Goal: Find contact information: Obtain details needed to contact an individual or organization

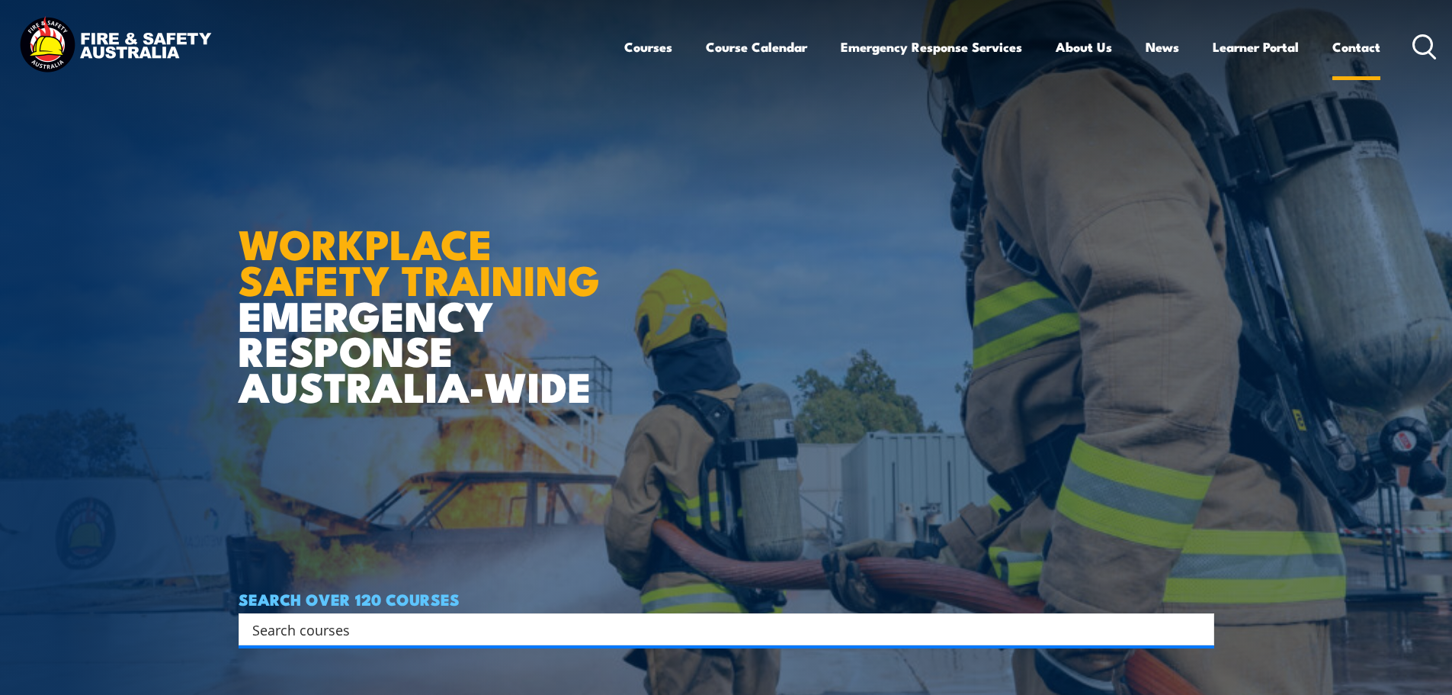
click at [1346, 49] on link "Contact" at bounding box center [1357, 47] width 48 height 40
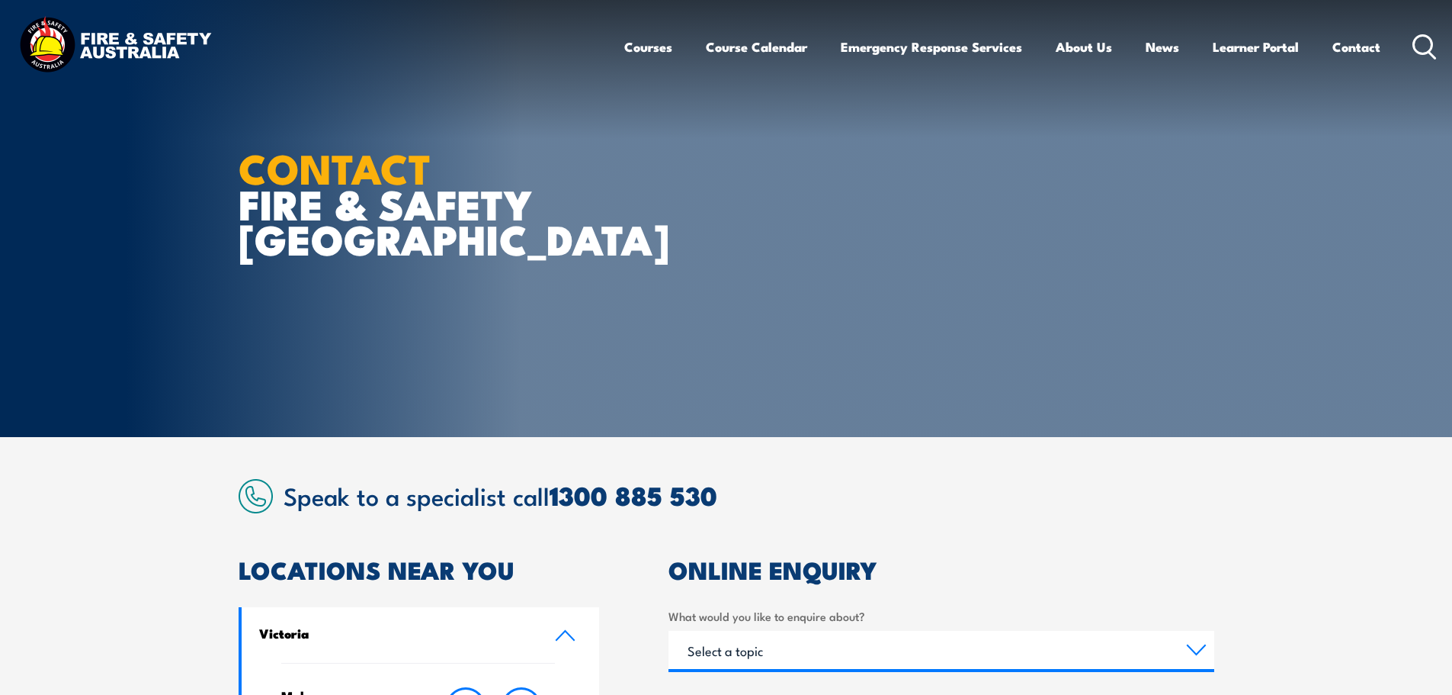
click at [1194, 106] on article "CONTACT FIRE & SAFETY AUSTRALIA" at bounding box center [727, 218] width 976 height 437
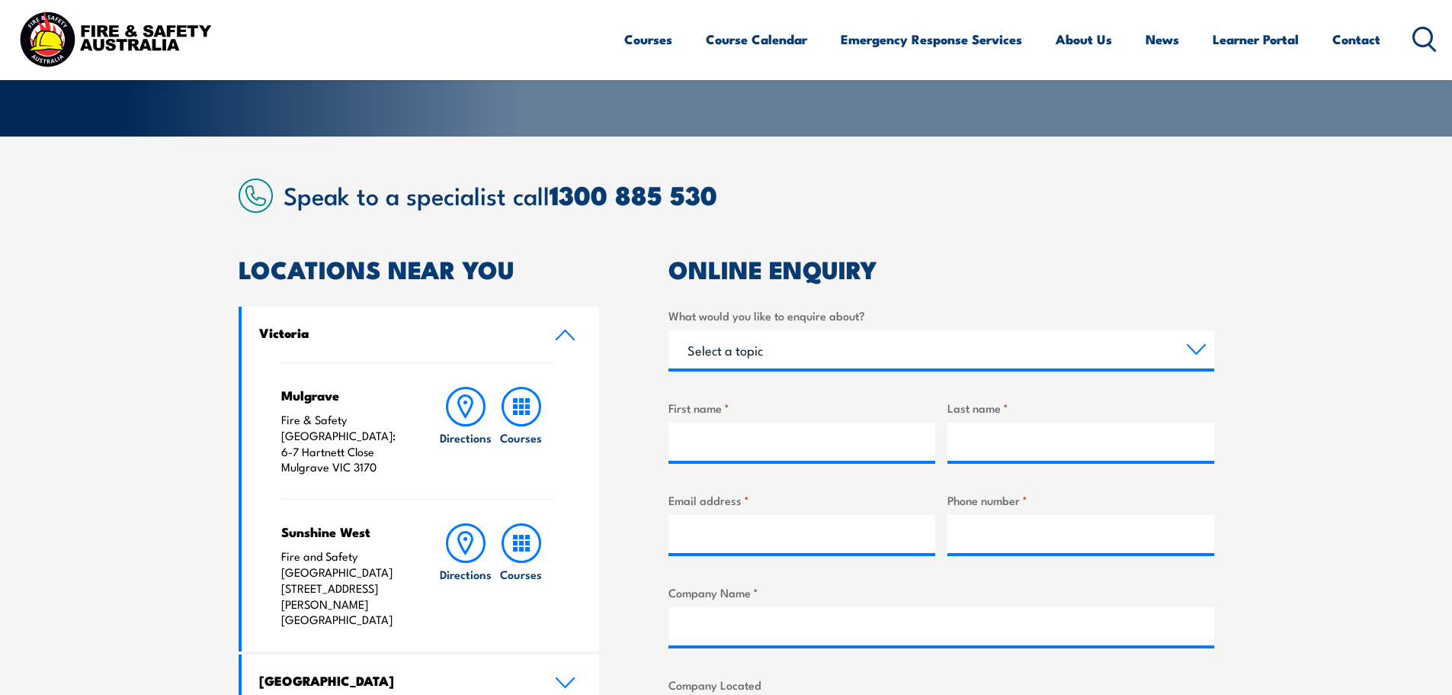
scroll to position [305, 0]
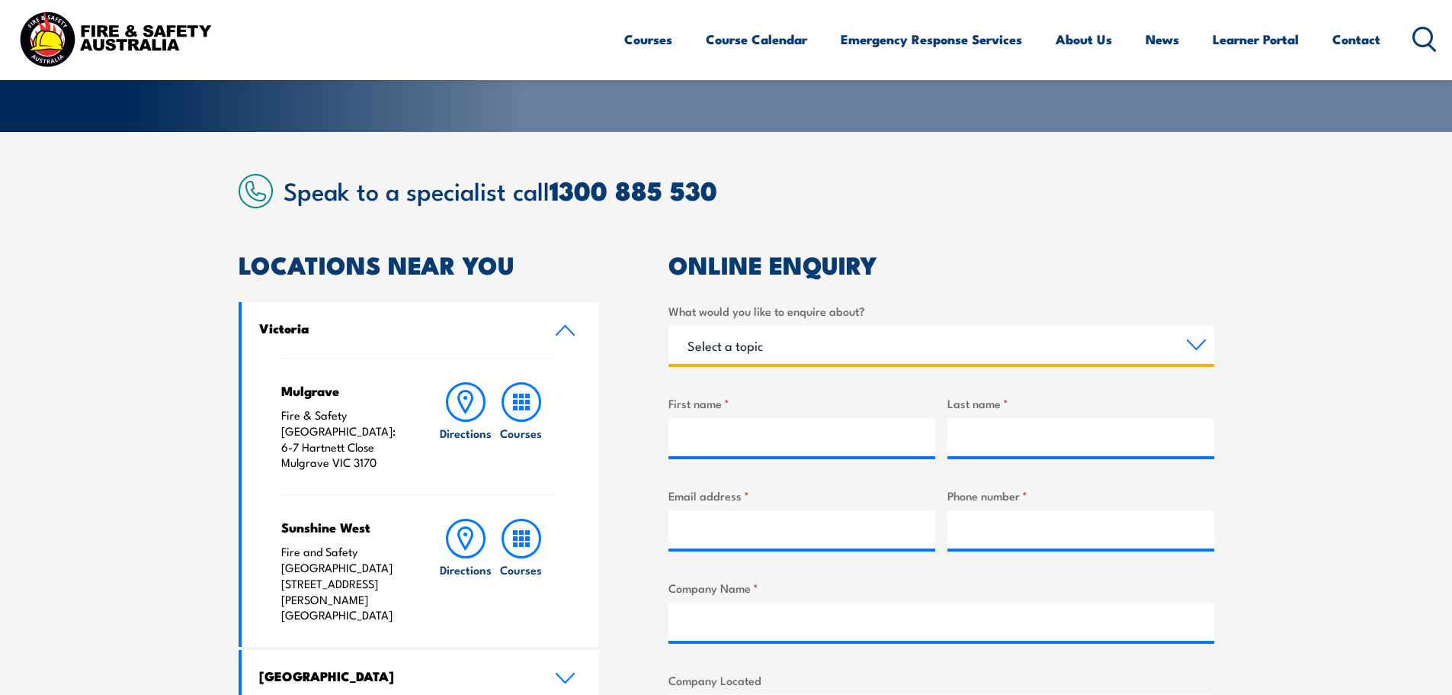
click at [1203, 342] on select "Select a topic Training Emergency Response Services General Enquiry" at bounding box center [942, 345] width 546 height 38
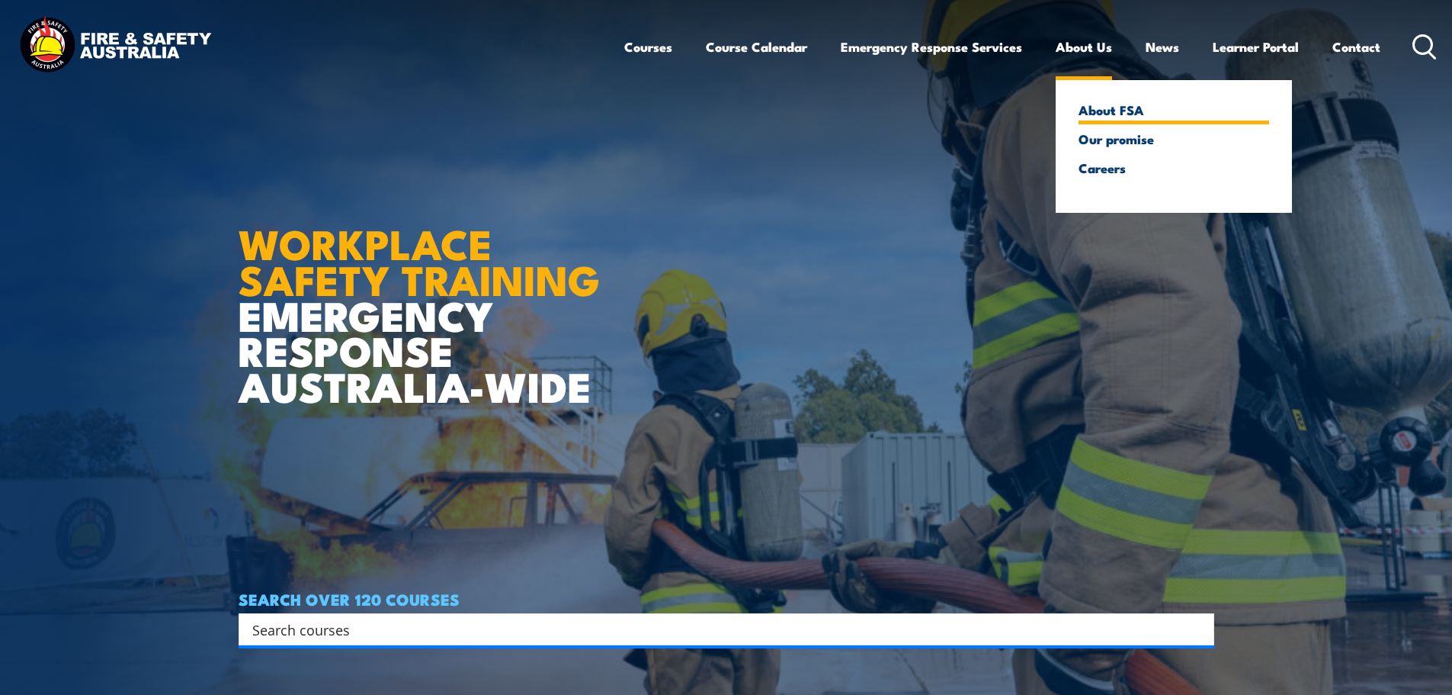
click at [1117, 110] on link "About FSA" at bounding box center [1174, 110] width 191 height 14
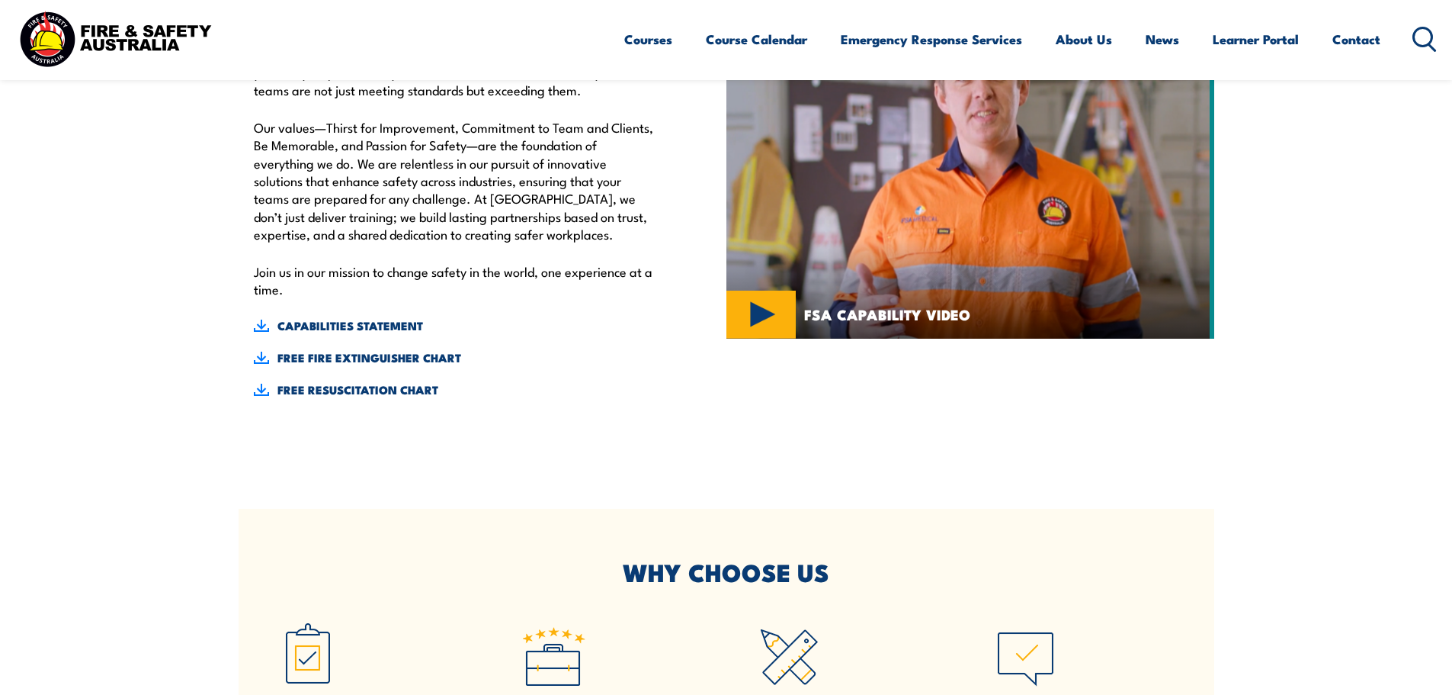
scroll to position [610, 0]
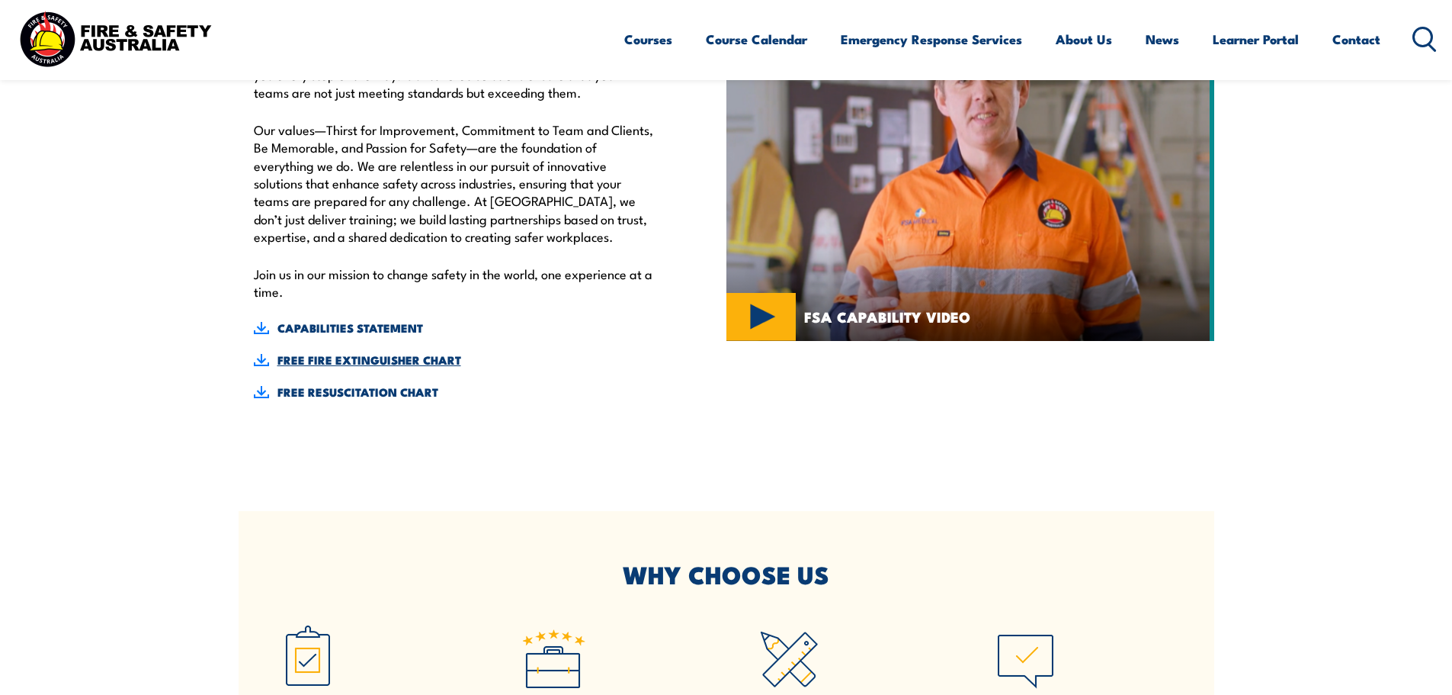
click at [380, 357] on link "FREE FIRE EXTINGUISHER CHART" at bounding box center [455, 359] width 403 height 17
